Goal: Transaction & Acquisition: Purchase product/service

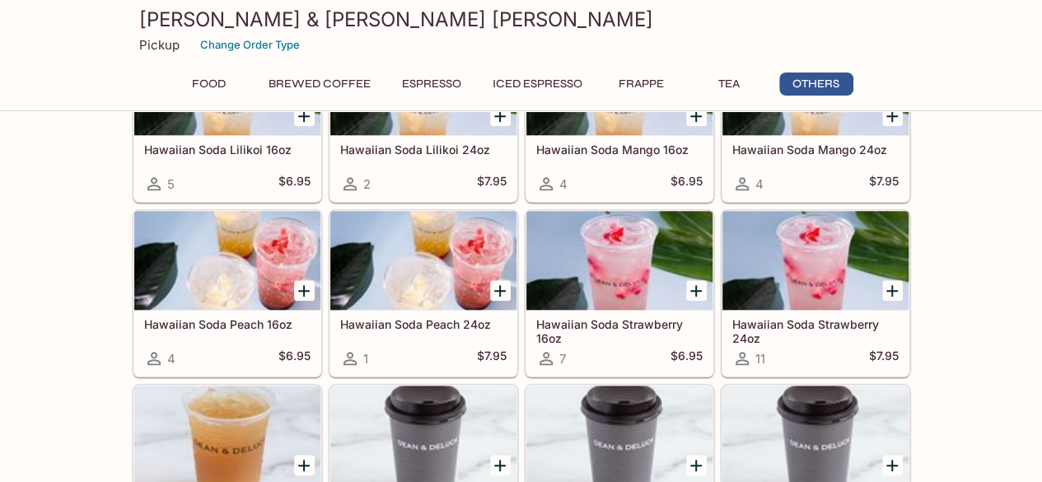
scroll to position [3818, 0]
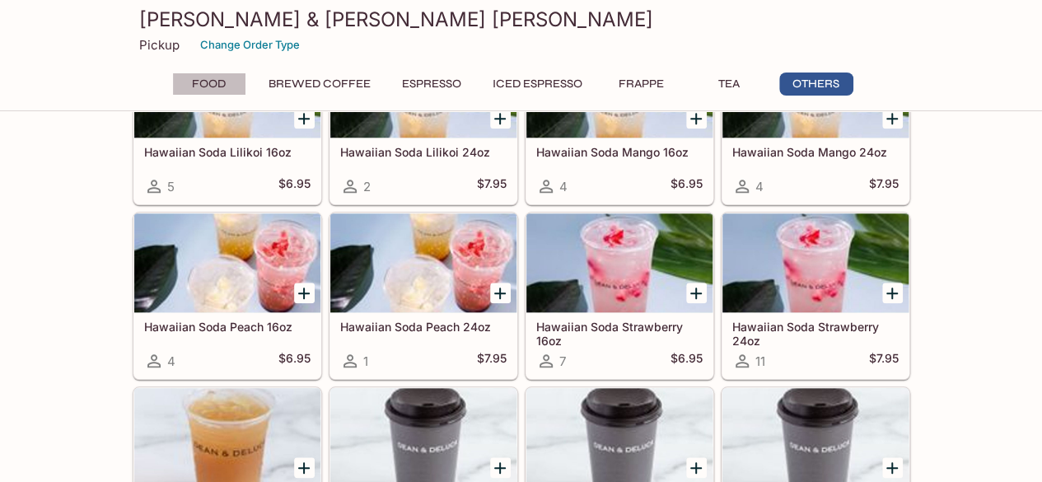
click at [211, 82] on button "Food" at bounding box center [209, 83] width 74 height 23
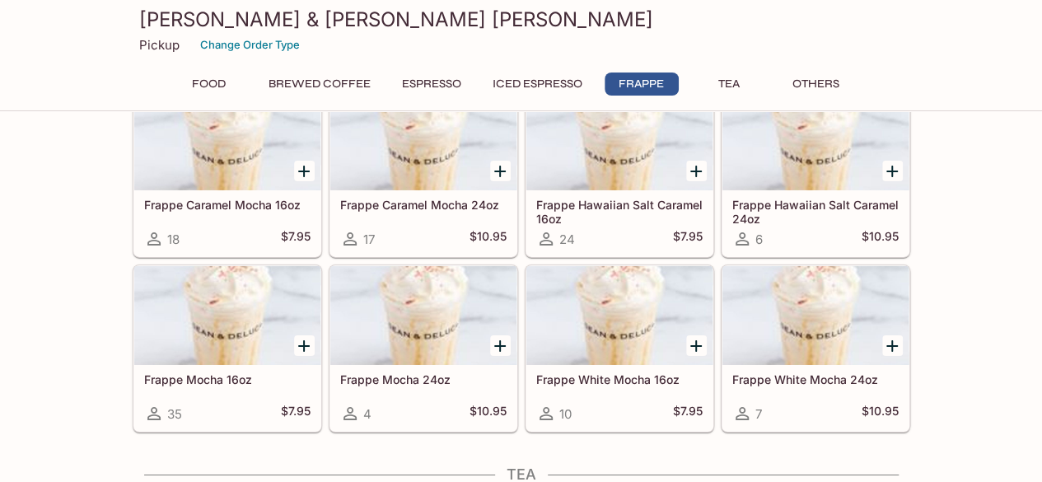
scroll to position [2606, 0]
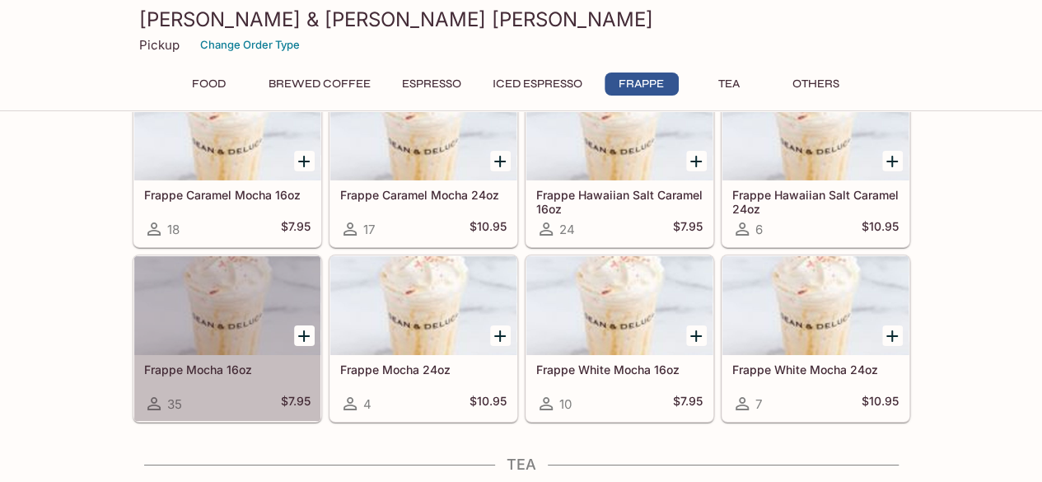
click at [238, 304] on div at bounding box center [227, 305] width 186 height 99
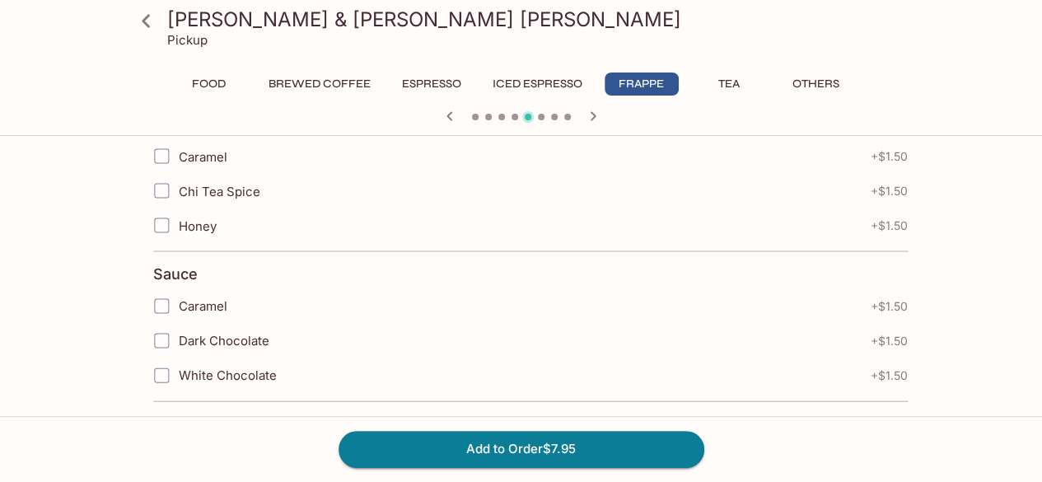
scroll to position [1591, 0]
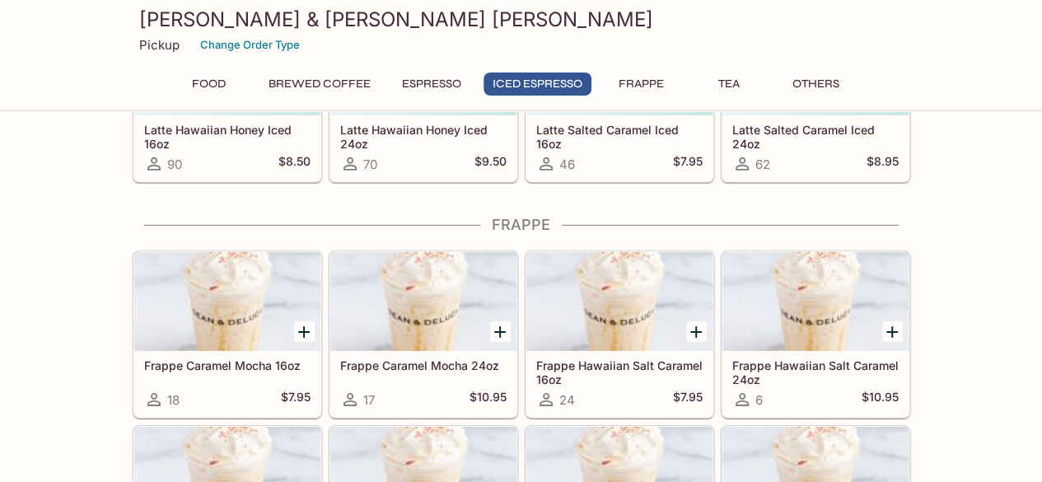
scroll to position [2440, 0]
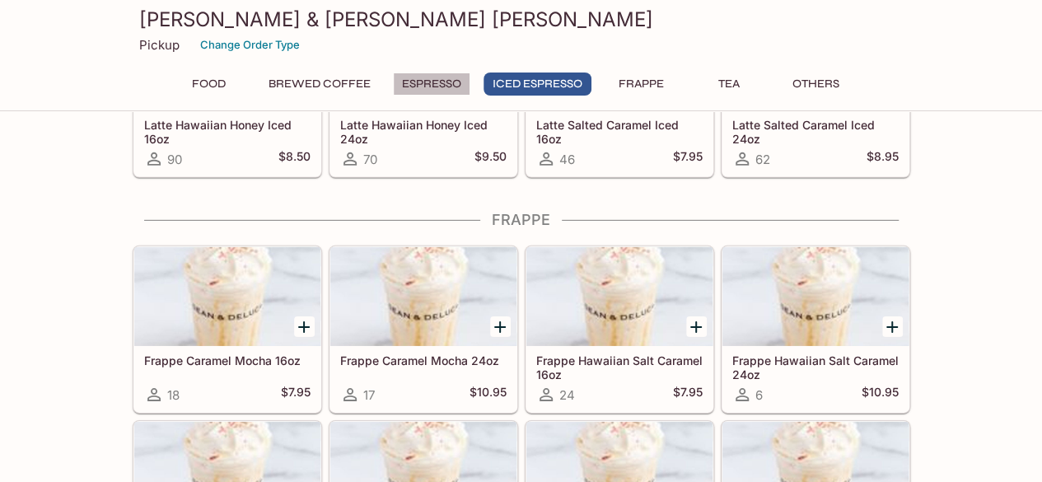
click at [418, 81] on button "Espresso" at bounding box center [431, 83] width 77 height 23
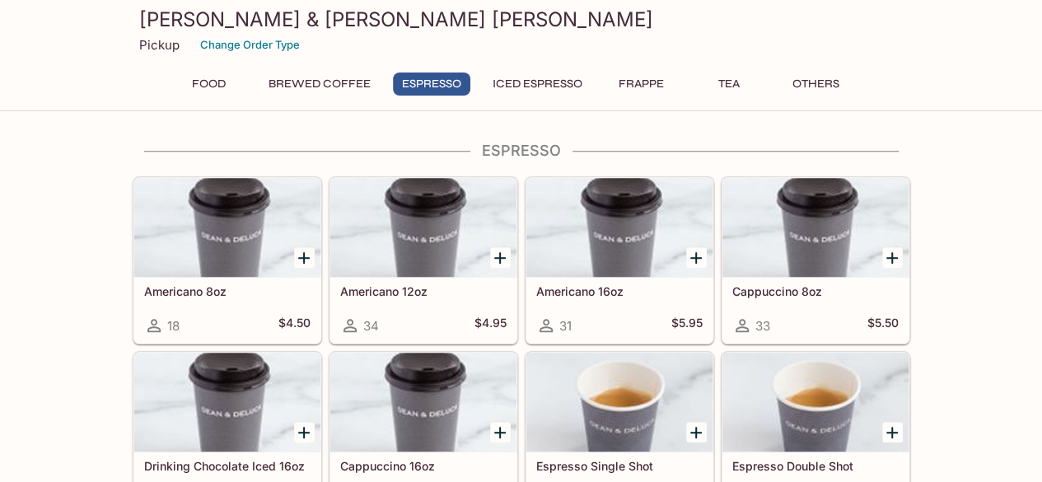
scroll to position [641, 0]
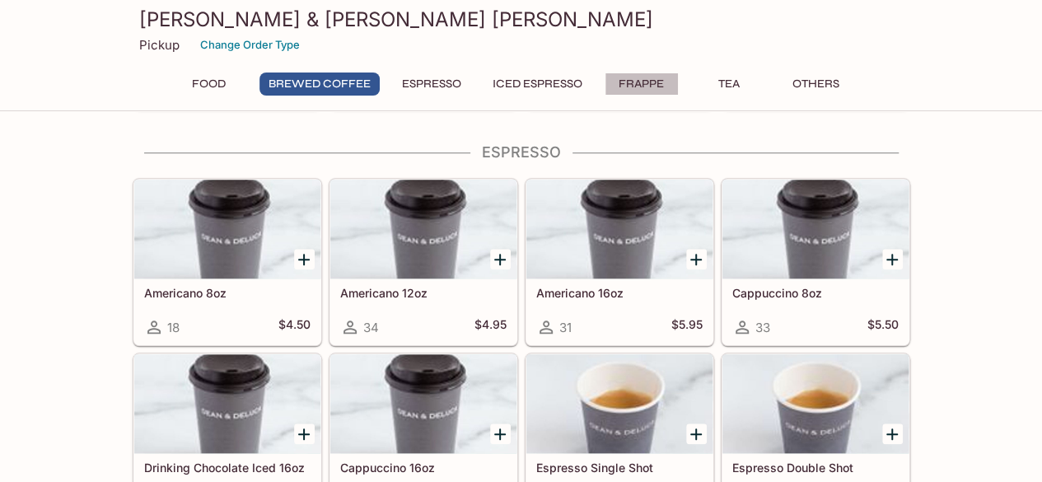
click at [631, 83] on button "Frappe" at bounding box center [641, 83] width 74 height 23
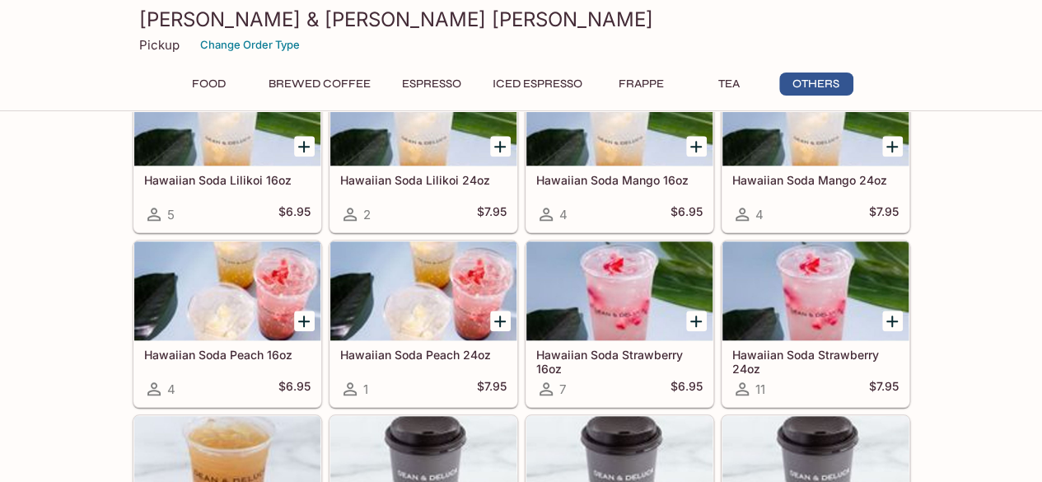
scroll to position [3792, 0]
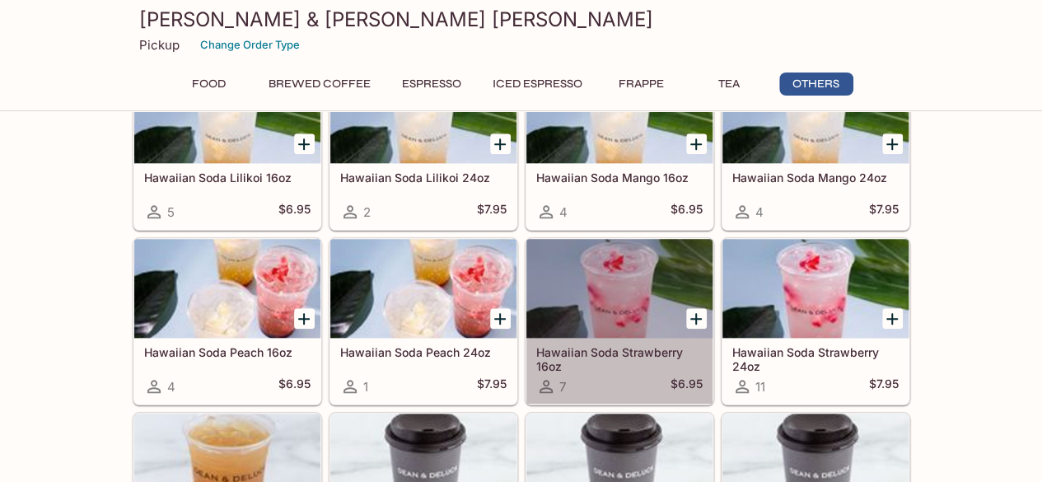
click at [618, 266] on div at bounding box center [619, 288] width 186 height 99
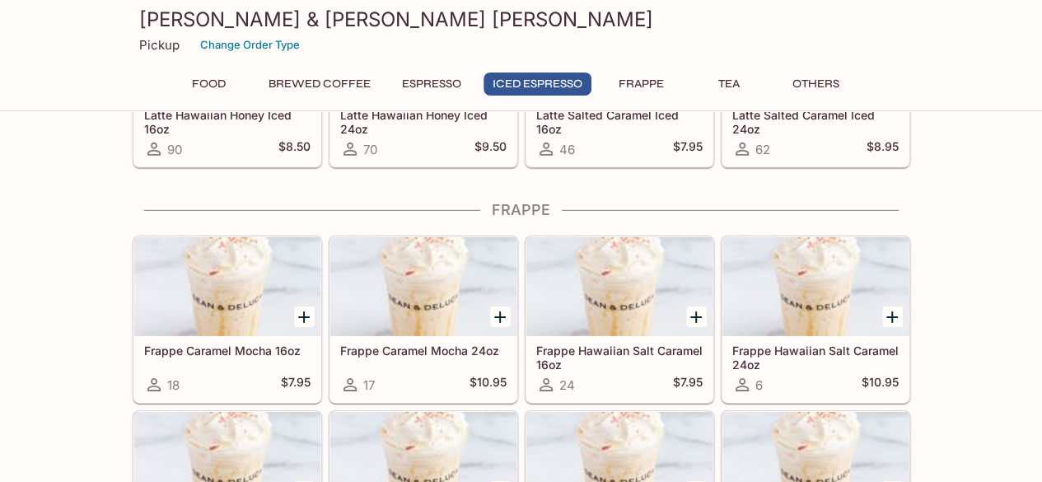
scroll to position [2454, 0]
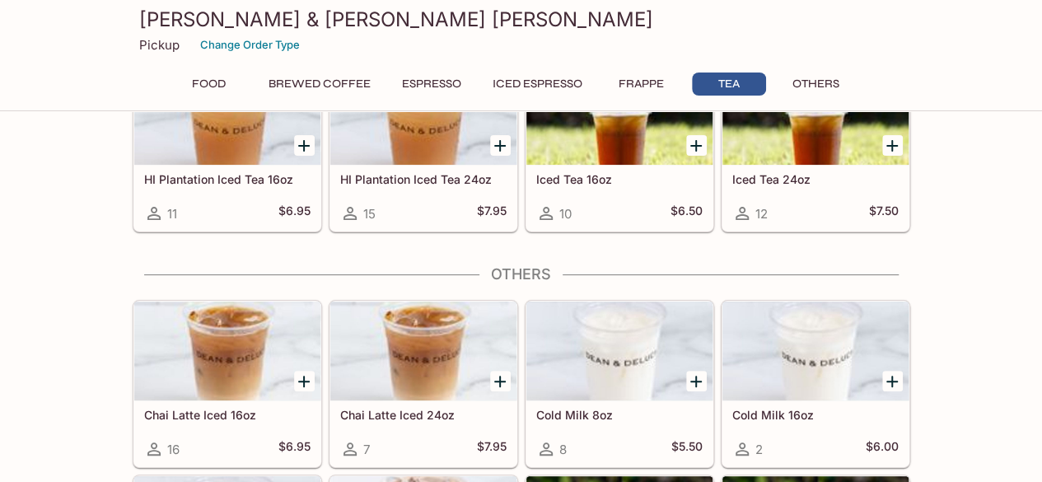
click at [828, 91] on button "Others" at bounding box center [816, 83] width 74 height 23
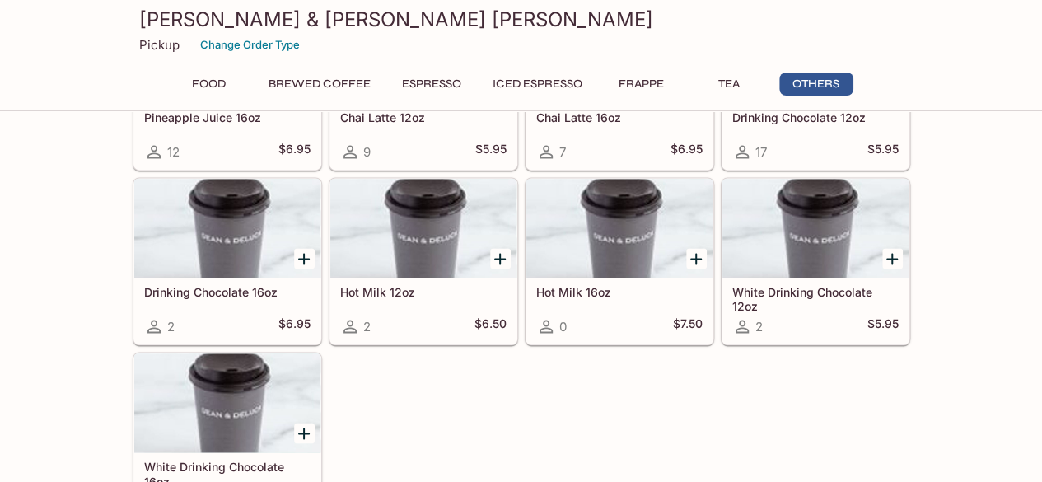
scroll to position [4212, 0]
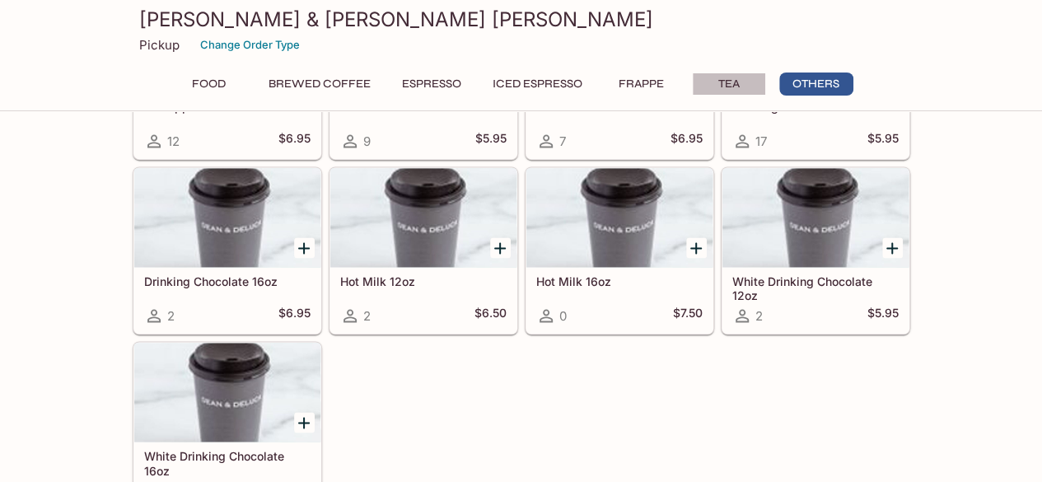
click at [715, 90] on button "Tea" at bounding box center [729, 83] width 74 height 23
click at [294, 91] on button "Brewed Coffee" at bounding box center [319, 83] width 120 height 23
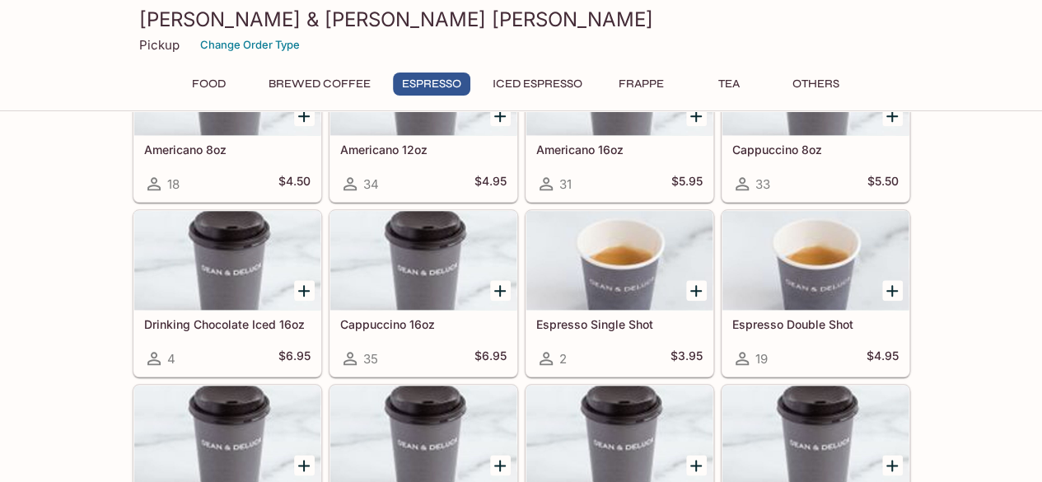
scroll to position [785, 0]
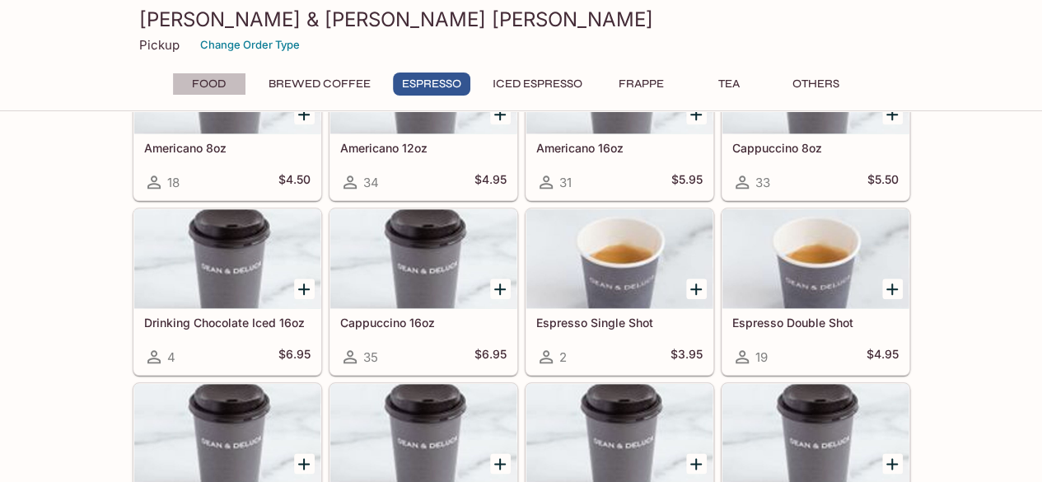
click at [222, 82] on button "Food" at bounding box center [209, 83] width 74 height 23
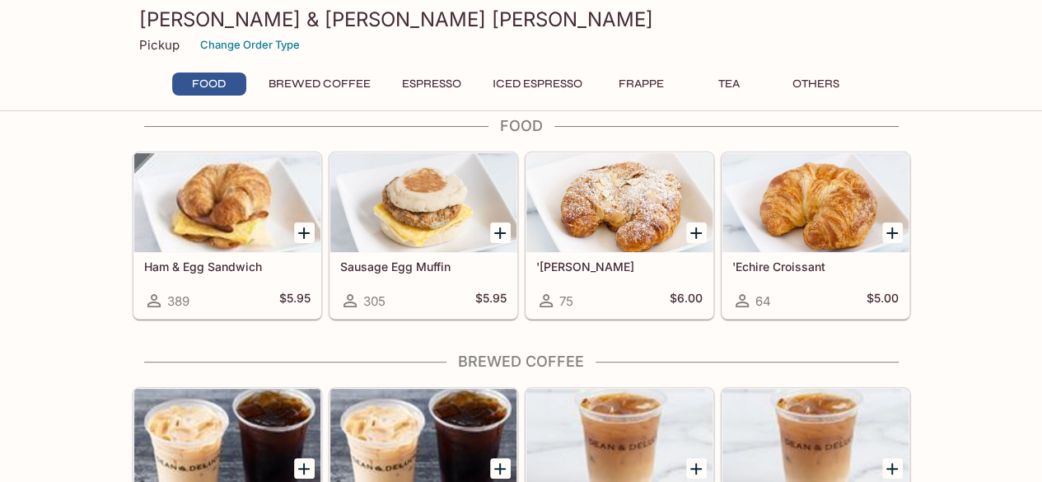
scroll to position [0, 0]
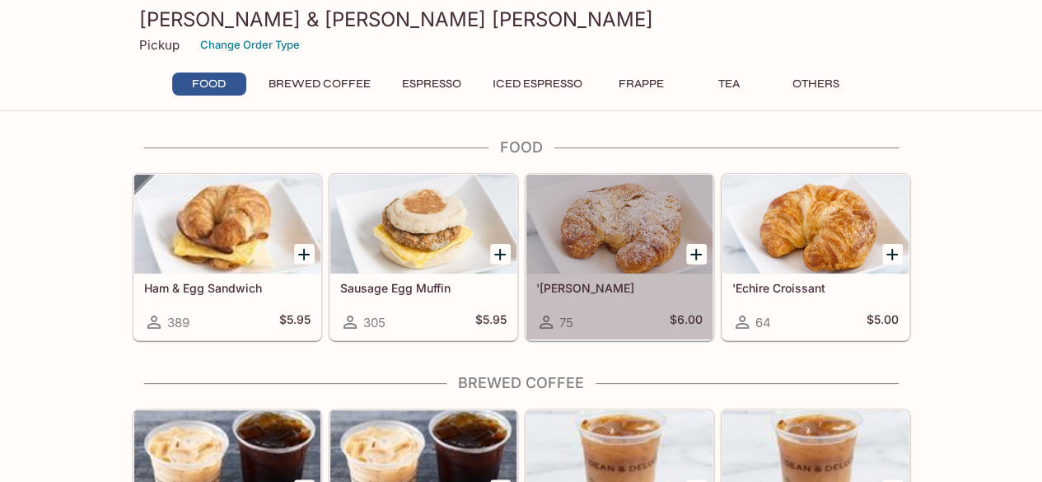
click at [613, 241] on div at bounding box center [619, 224] width 186 height 99
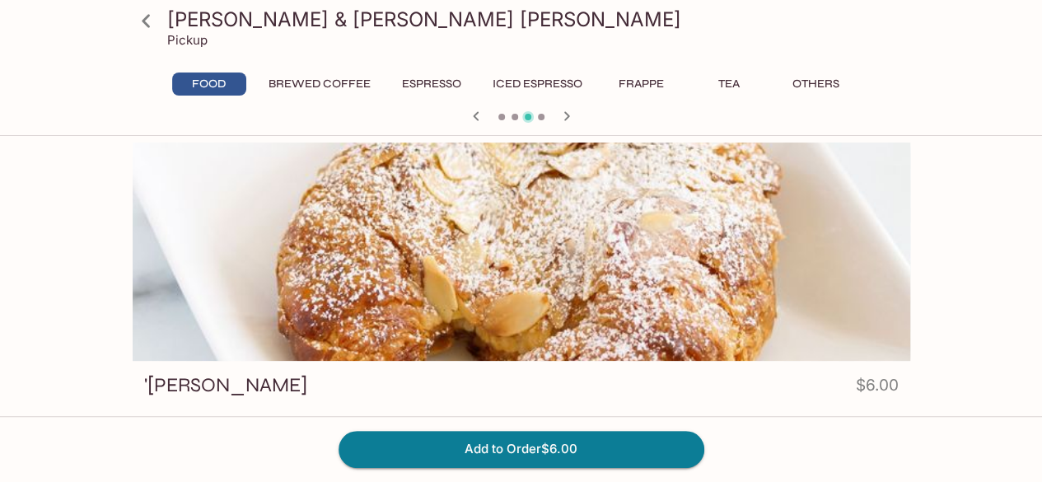
click at [565, 120] on icon "button" at bounding box center [567, 116] width 20 height 20
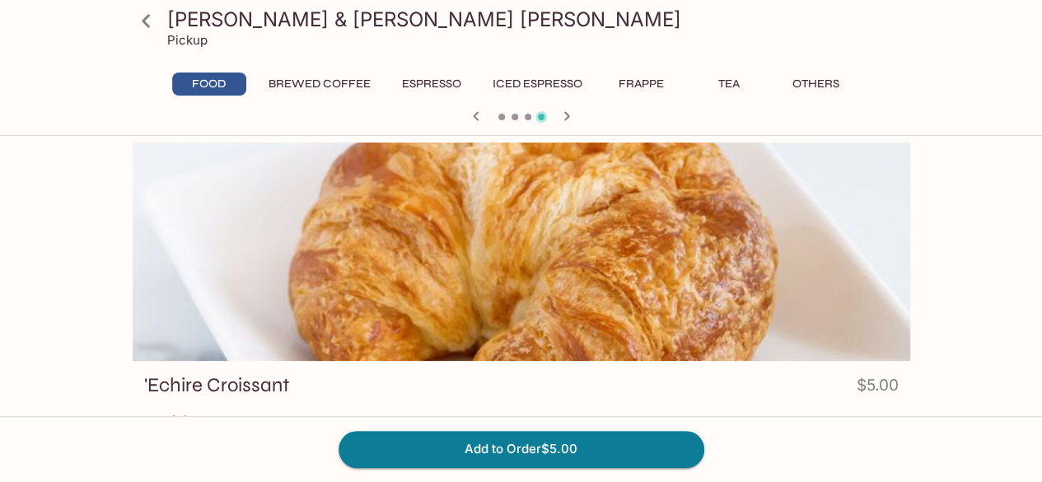
click at [565, 115] on icon "button" at bounding box center [567, 116] width 20 height 20
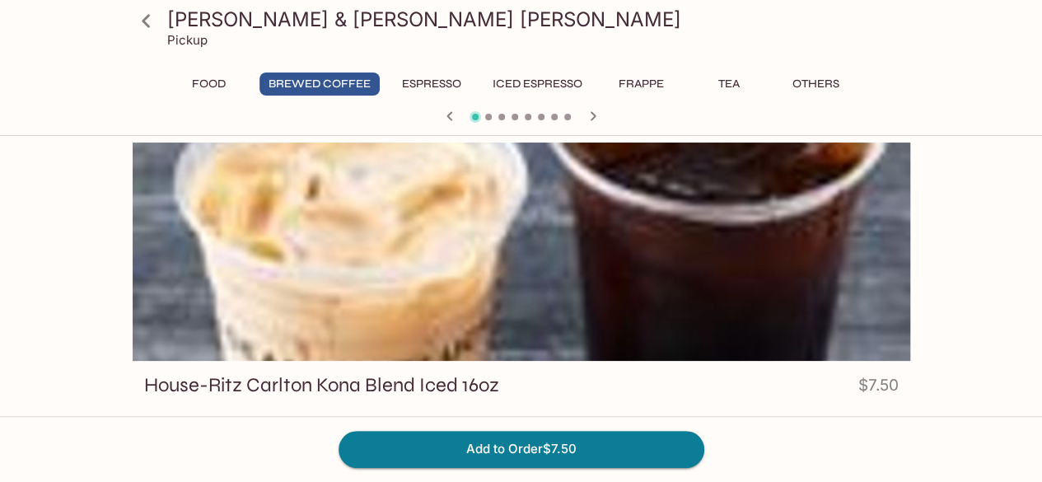
click at [592, 116] on icon "button" at bounding box center [593, 116] width 20 height 20
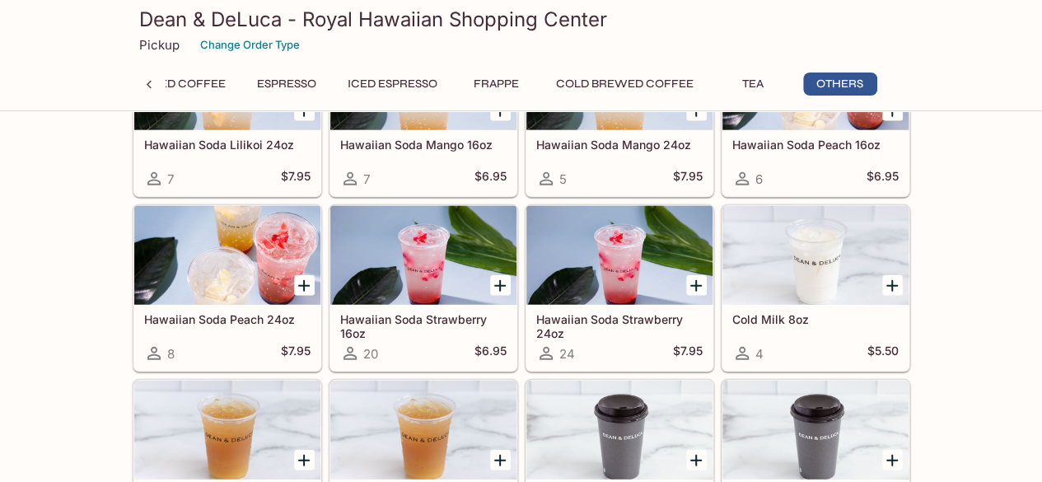
scroll to position [1978, 0]
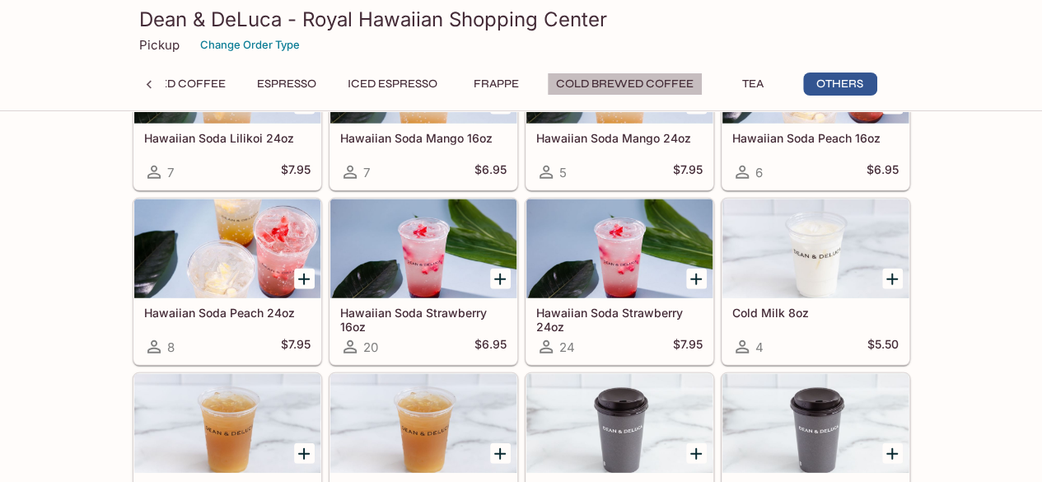
click at [632, 80] on button "Cold Brewed Coffee" at bounding box center [625, 83] width 156 height 23
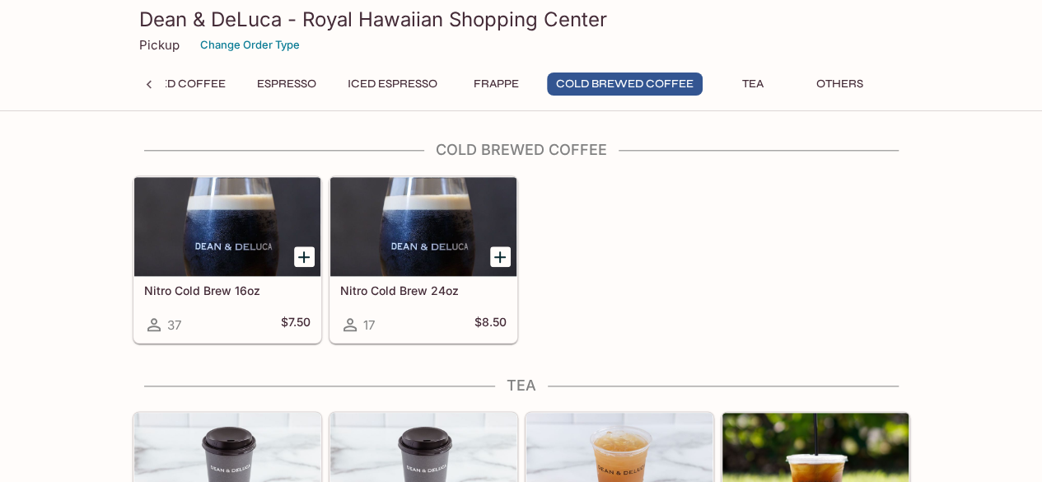
scroll to position [828, 0]
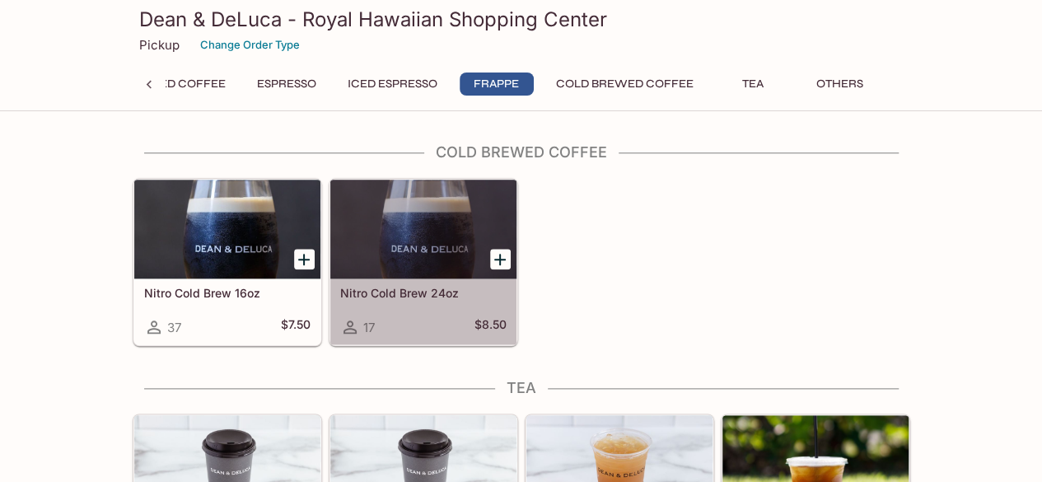
click at [412, 202] on div at bounding box center [423, 228] width 186 height 99
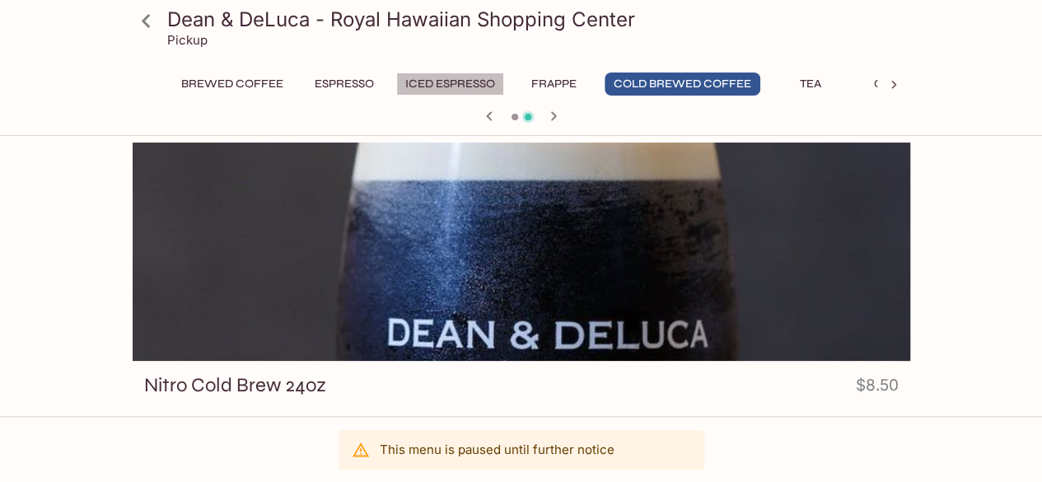
click at [423, 77] on button "Iced Espresso" at bounding box center [450, 83] width 108 height 23
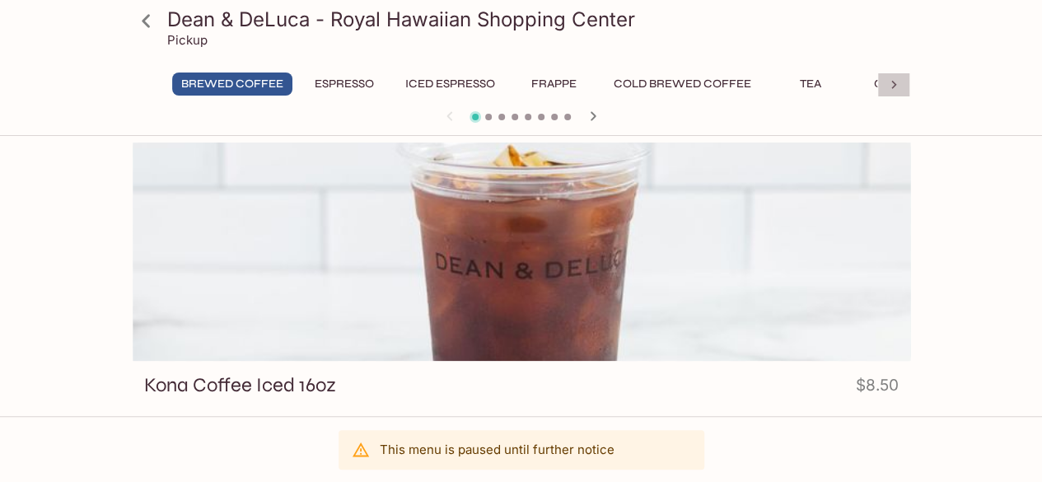
click at [896, 84] on icon at bounding box center [893, 85] width 16 height 16
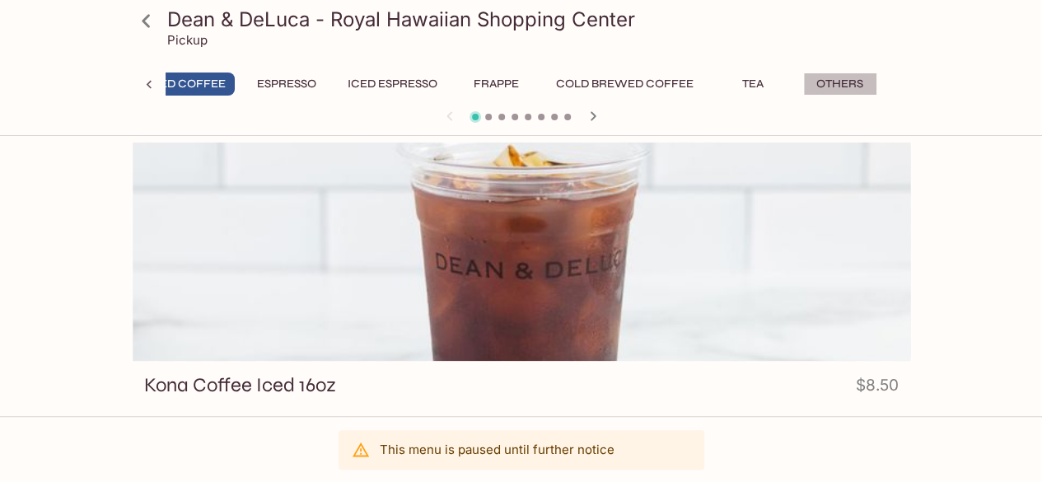
click at [837, 82] on button "Others" at bounding box center [840, 83] width 74 height 23
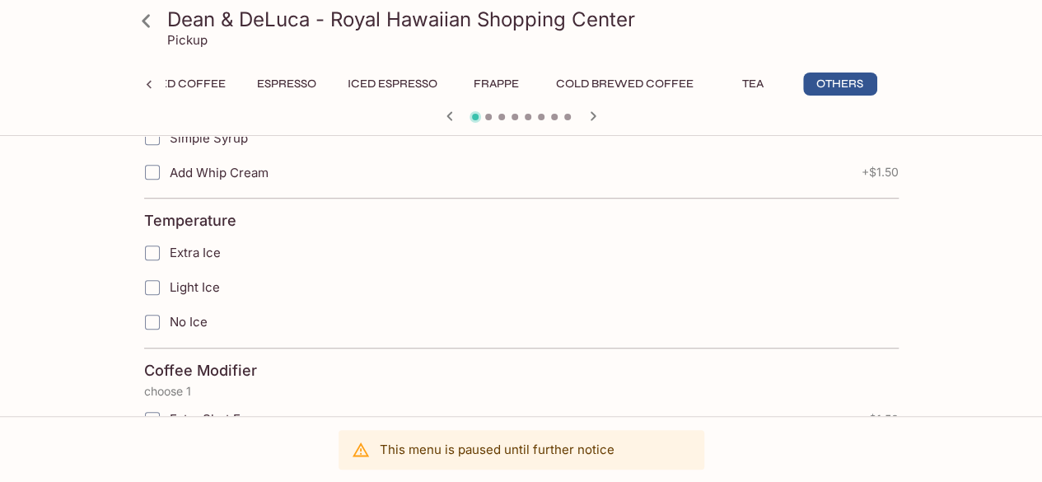
scroll to position [446, 0]
